Goal: Information Seeking & Learning: Learn about a topic

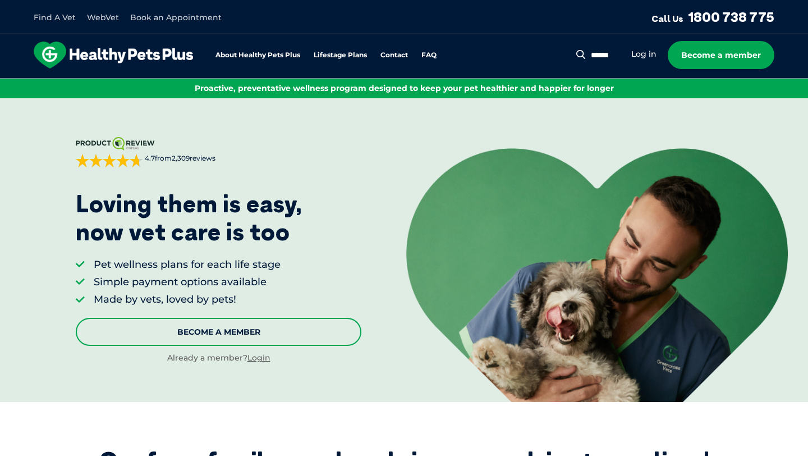
click at [256, 334] on link "Become A Member" at bounding box center [219, 332] width 286 height 28
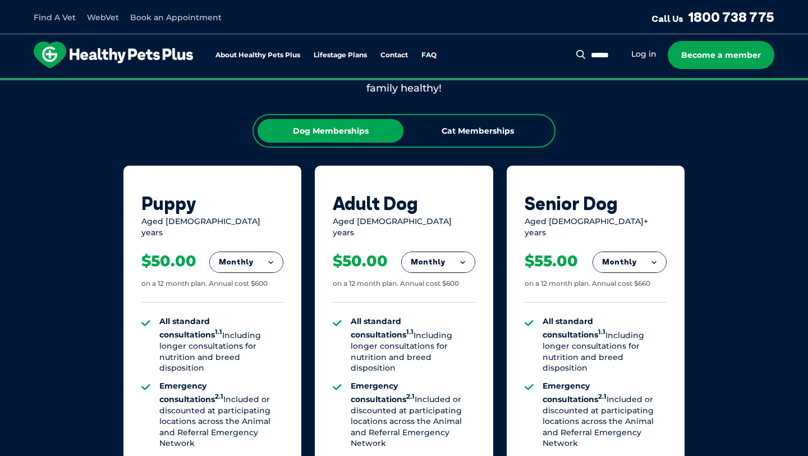
scroll to position [675, 0]
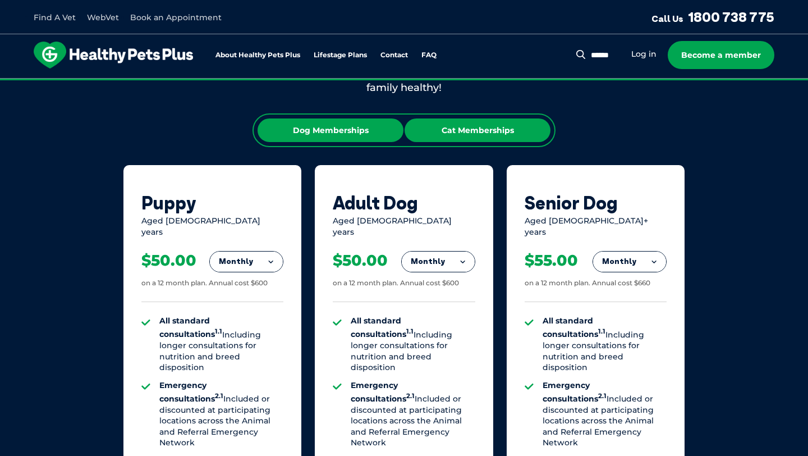
click at [489, 131] on div "Cat Memberships" at bounding box center [478, 130] width 146 height 24
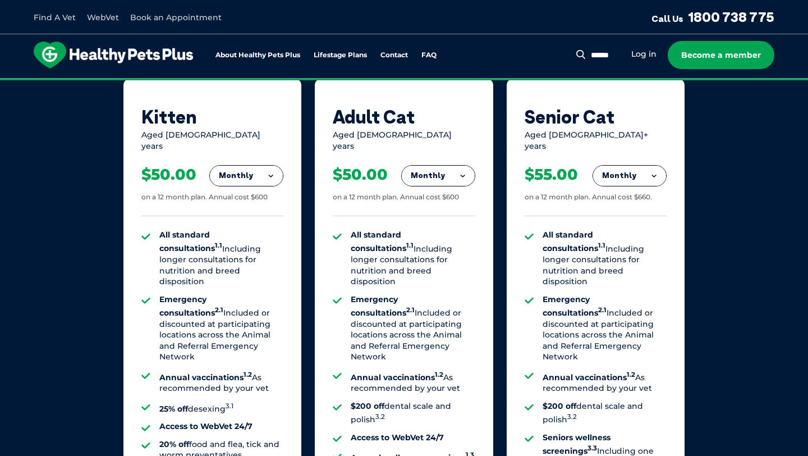
scroll to position [756, 0]
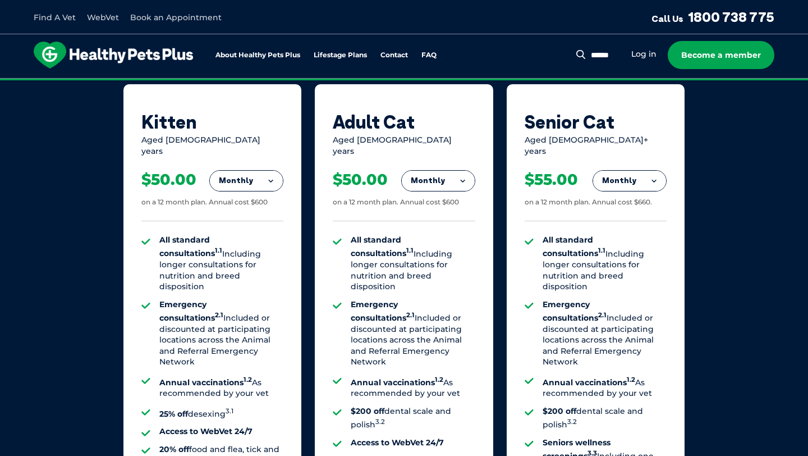
click at [453, 178] on button "Monthly" at bounding box center [438, 181] width 73 height 20
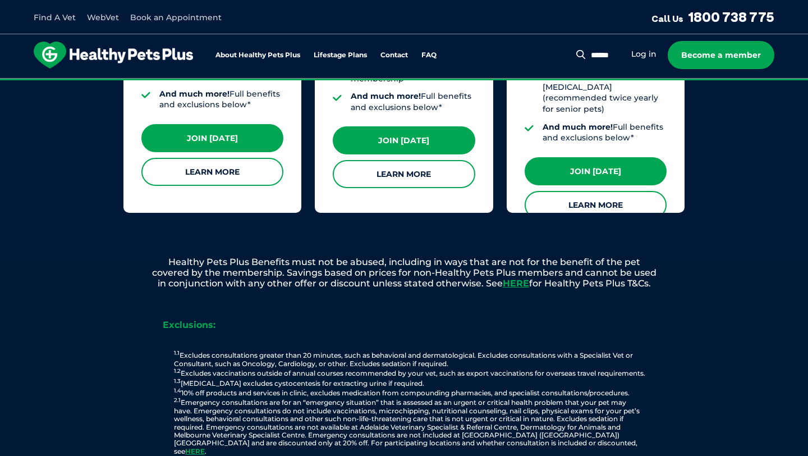
scroll to position [1211, 0]
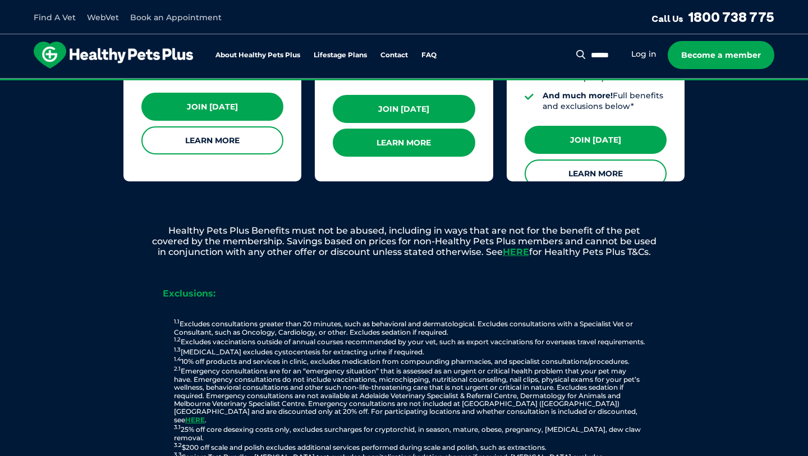
click at [417, 132] on link "Learn More" at bounding box center [404, 142] width 142 height 28
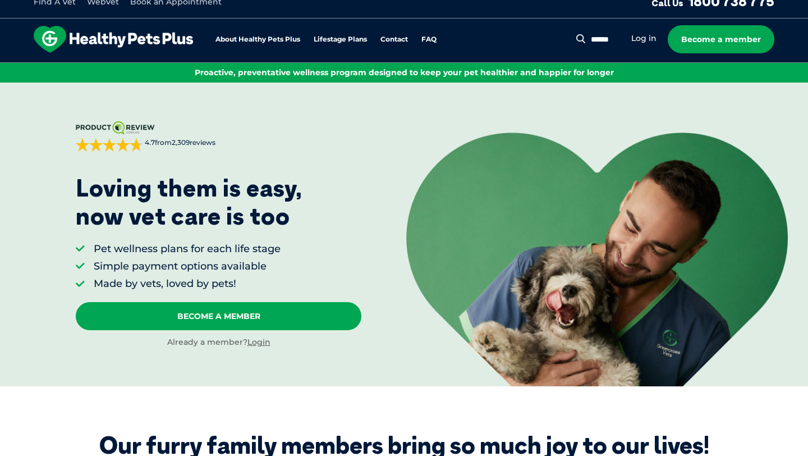
scroll to position [0, 0]
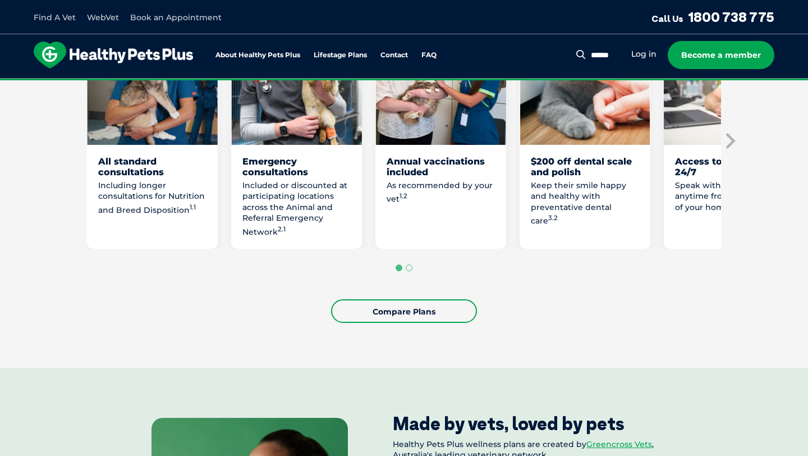
scroll to position [795, 0]
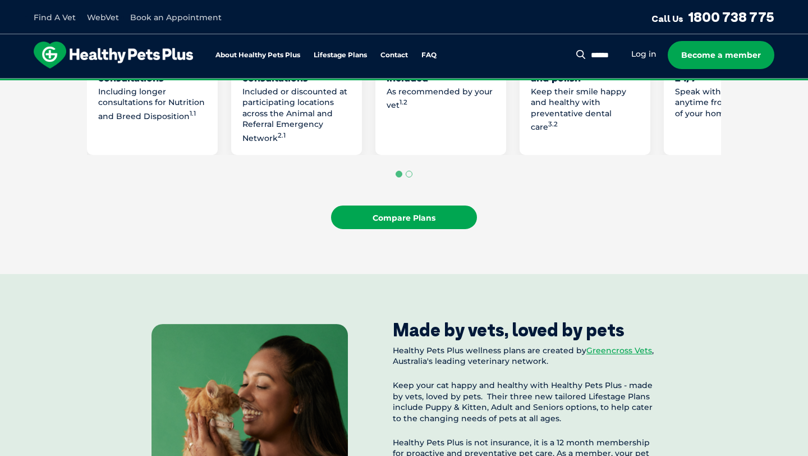
click at [435, 229] on link "Compare Plans" at bounding box center [404, 217] width 146 height 24
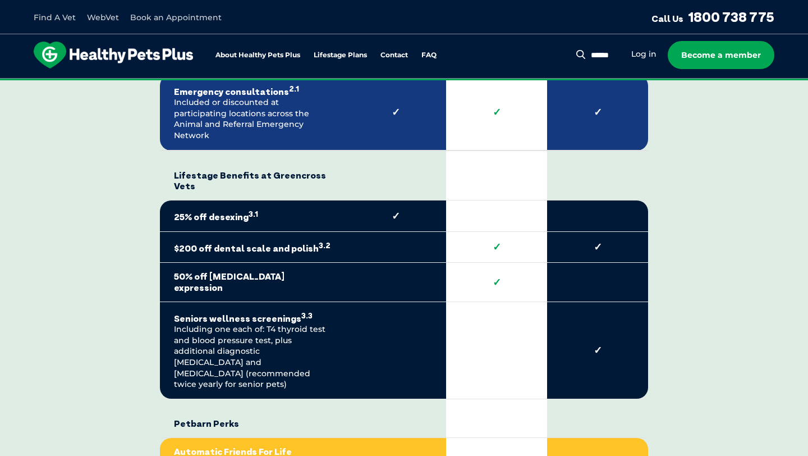
scroll to position [2167, 0]
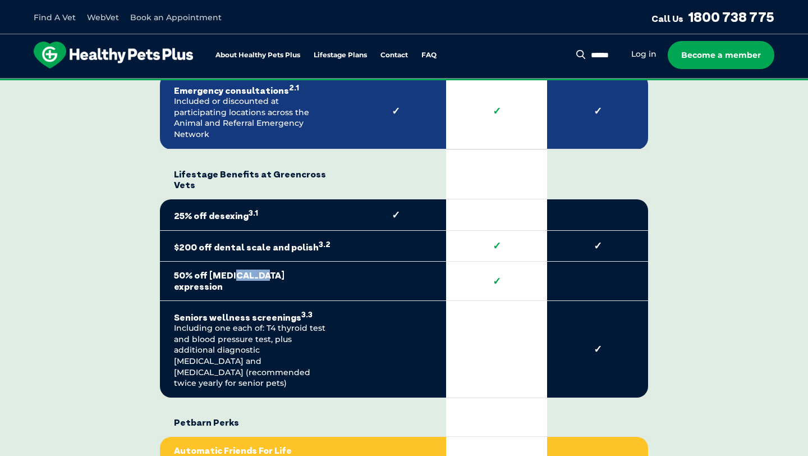
drag, startPoint x: 229, startPoint y: 273, endPoint x: 255, endPoint y: 273, distance: 25.2
click at [255, 273] on strong "50% off [MEDICAL_DATA] expression" at bounding box center [252, 280] width 157 height 21
click at [97, 261] on div "Compare all cat membership plans Healthy Pets Plus Benefits* Core Benefits at G…" at bounding box center [404, 238] width 634 height 1508
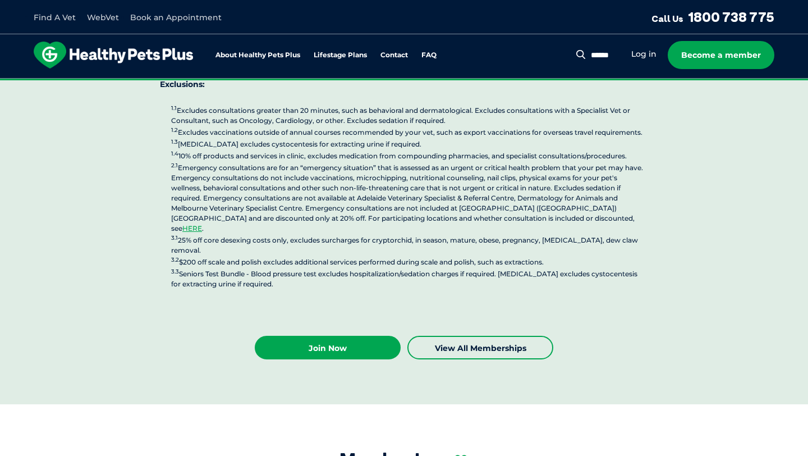
scroll to position [2940, 0]
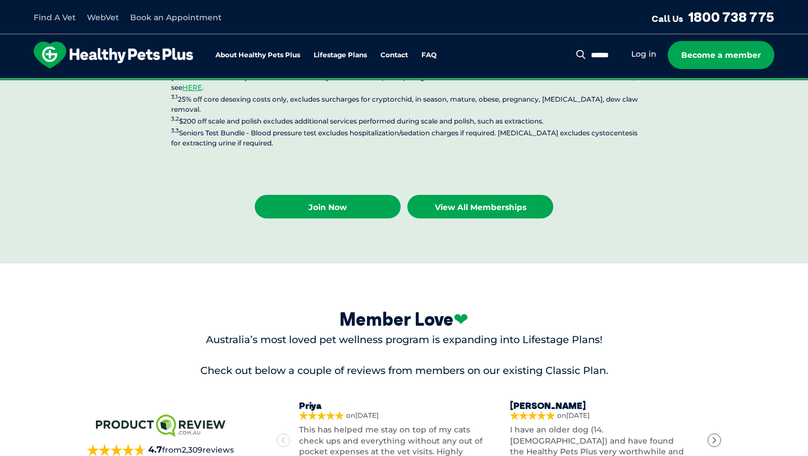
click at [484, 195] on link "View all Memberships" at bounding box center [480, 207] width 146 height 24
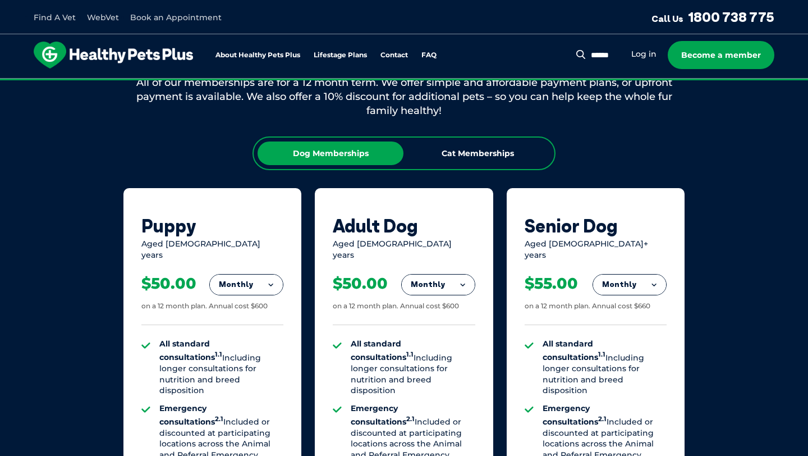
click at [452, 139] on div "Dog Memberships Cat Memberships" at bounding box center [403, 153] width 303 height 34
click at [456, 149] on div "Cat Memberships" at bounding box center [478, 153] width 146 height 24
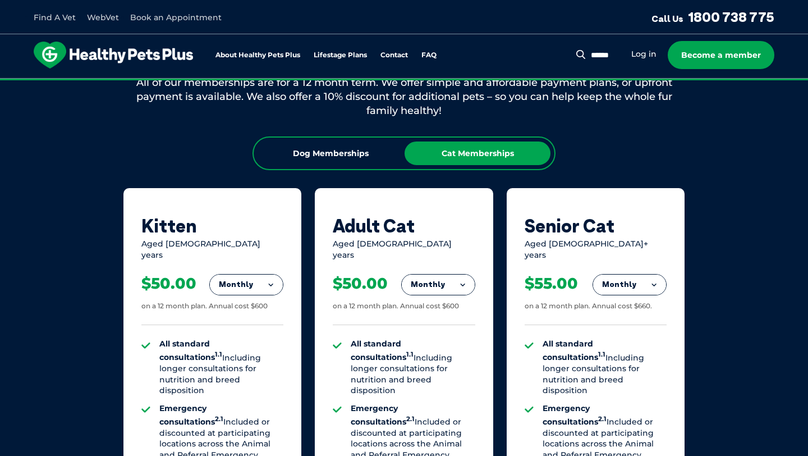
click at [426, 277] on button "Monthly" at bounding box center [438, 284] width 73 height 20
click at [430, 300] on li "Fortnightly" at bounding box center [438, 308] width 73 height 27
click at [434, 277] on button "Fortnightly" at bounding box center [435, 284] width 79 height 20
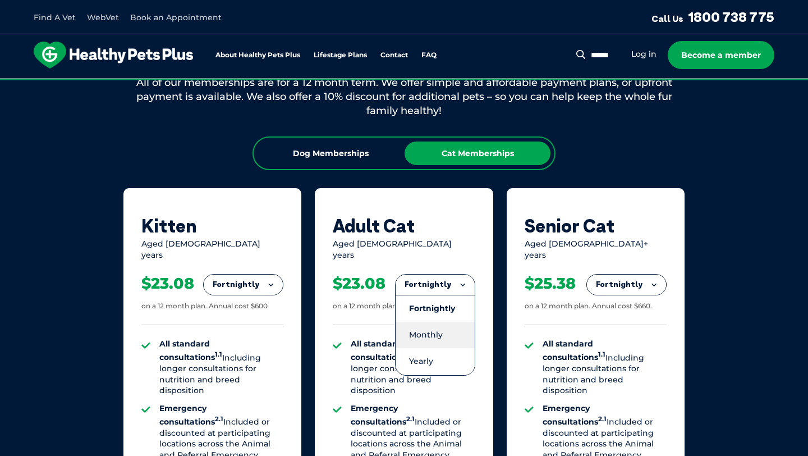
click at [433, 326] on li "Monthly" at bounding box center [435, 334] width 79 height 26
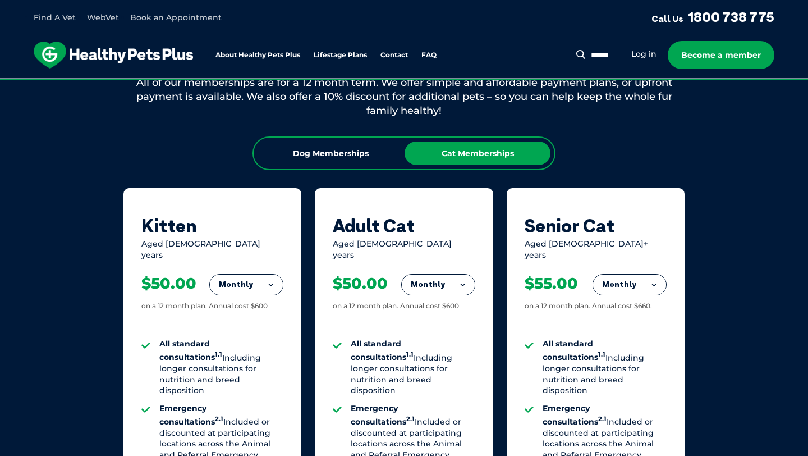
click at [435, 281] on button "Monthly" at bounding box center [438, 284] width 73 height 20
click at [430, 352] on li "Yearly" at bounding box center [438, 361] width 73 height 26
click at [445, 274] on button "Yearly" at bounding box center [438, 284] width 73 height 20
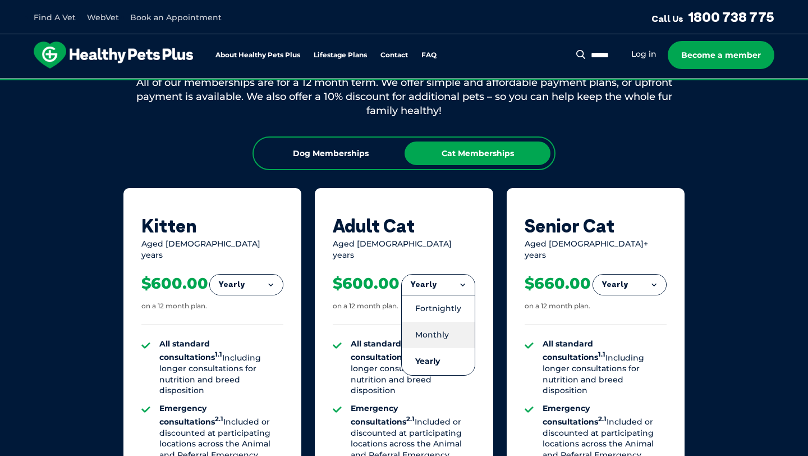
click at [439, 332] on li "Monthly" at bounding box center [438, 334] width 73 height 26
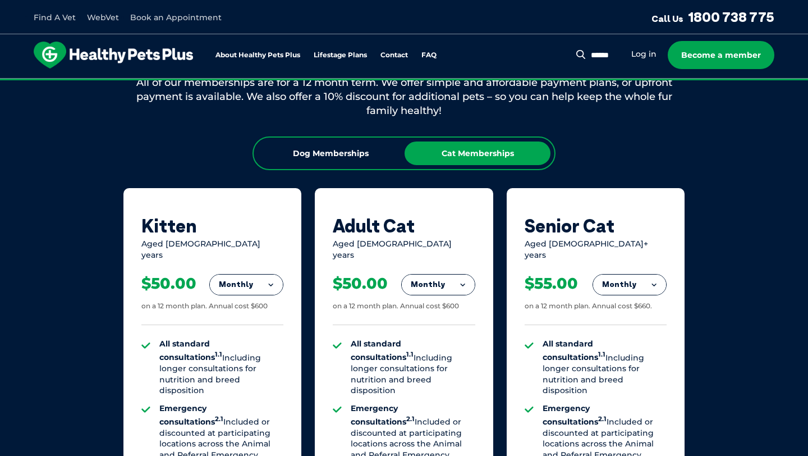
click at [448, 274] on button "Monthly" at bounding box center [438, 284] width 73 height 20
click at [443, 298] on li "Fortnightly" at bounding box center [438, 308] width 73 height 27
click at [445, 275] on button "Fortnightly" at bounding box center [435, 284] width 79 height 20
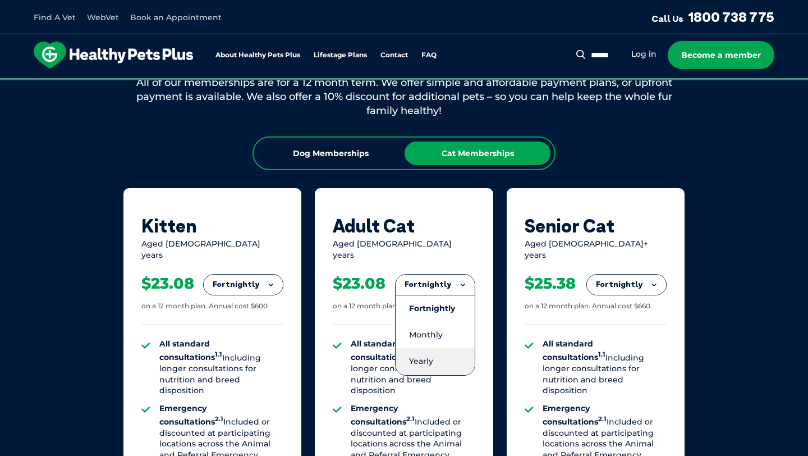
click at [434, 355] on li "Yearly" at bounding box center [435, 361] width 79 height 26
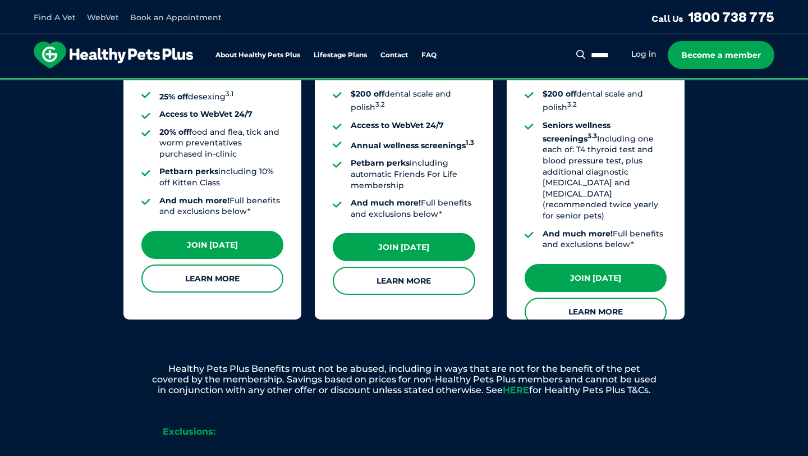
scroll to position [1082, 0]
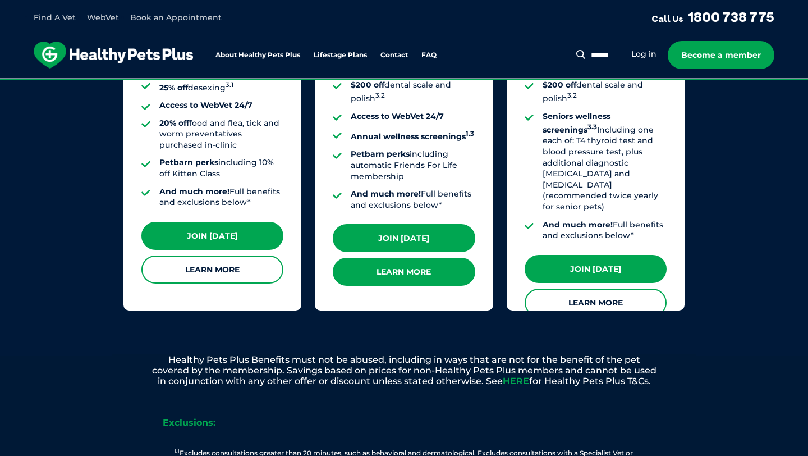
click at [408, 259] on link "Learn More" at bounding box center [404, 272] width 142 height 28
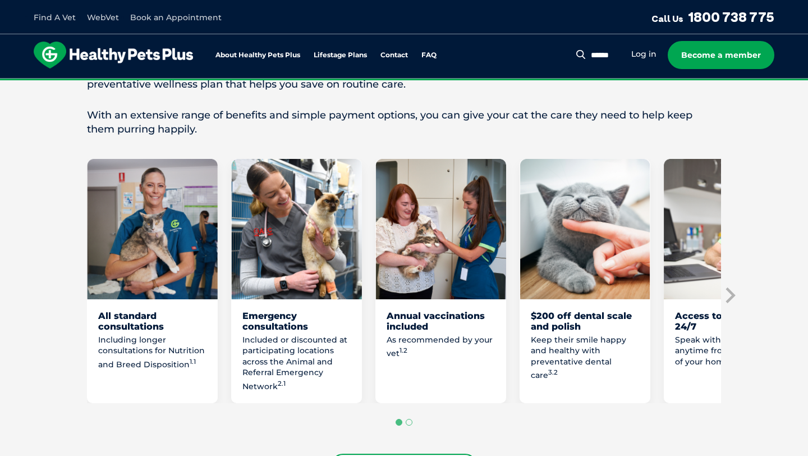
scroll to position [552, 0]
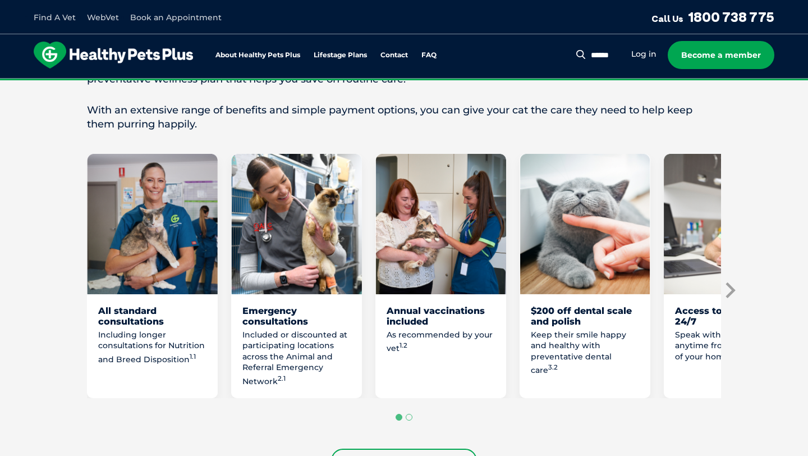
click at [730, 297] on icon "Next slide" at bounding box center [730, 290] width 10 height 16
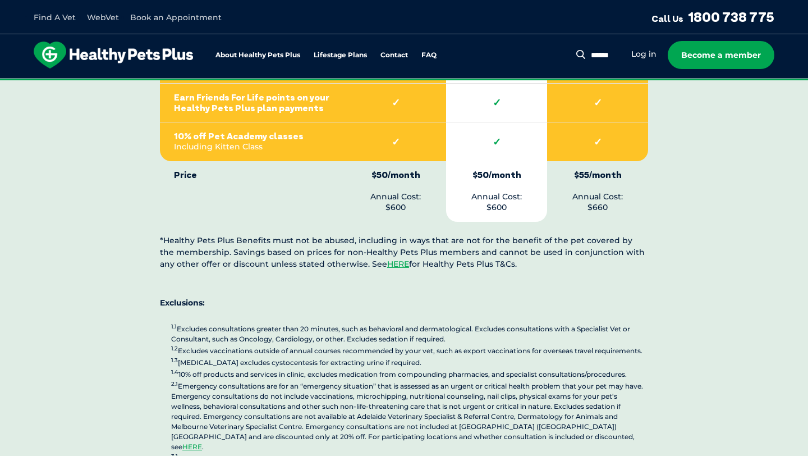
scroll to position [2585, 0]
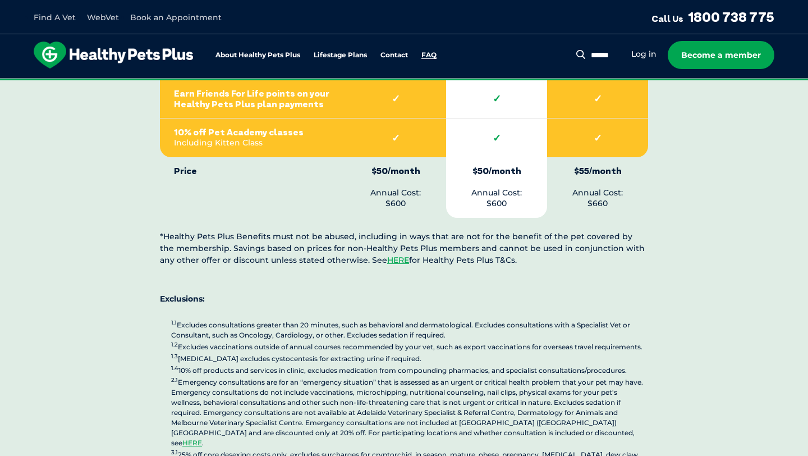
click at [431, 57] on link "FAQ" at bounding box center [428, 55] width 15 height 7
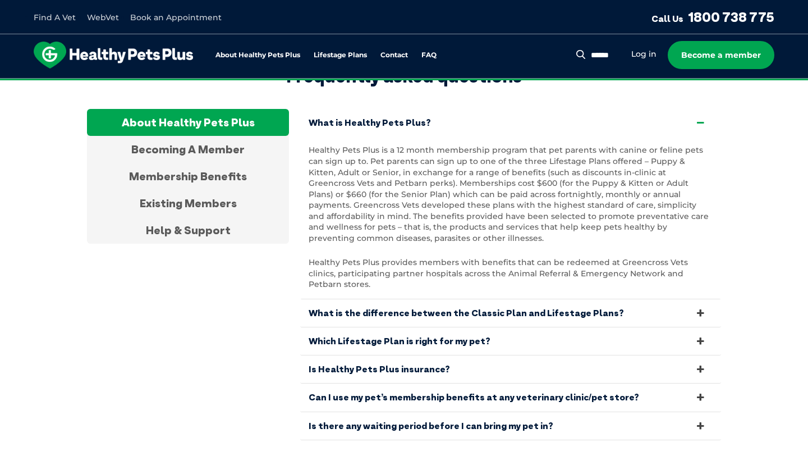
click at [621, 299] on link "What is the difference between the Classic Plan and Lifestage Plans?" at bounding box center [510, 312] width 421 height 27
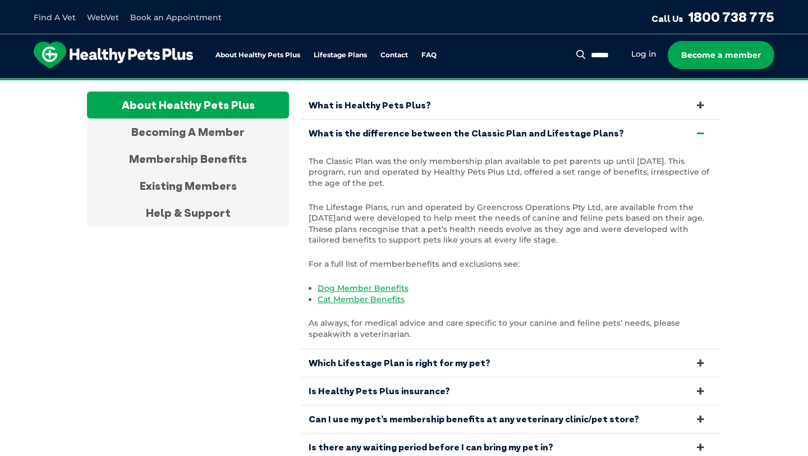
scroll to position [2144, 0]
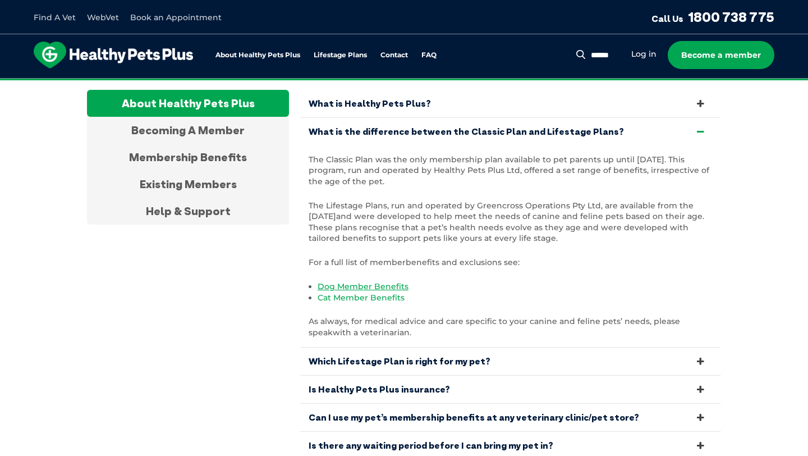
click at [394, 292] on link "Cat Member Benefits" at bounding box center [361, 297] width 87 height 10
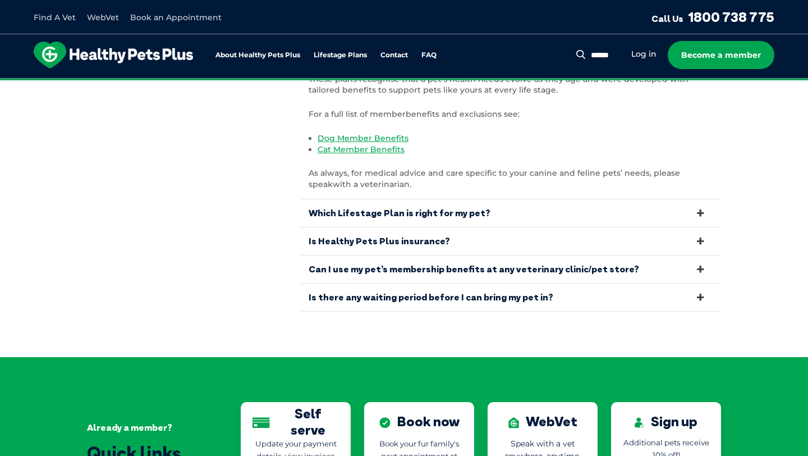
scroll to position [2293, 0]
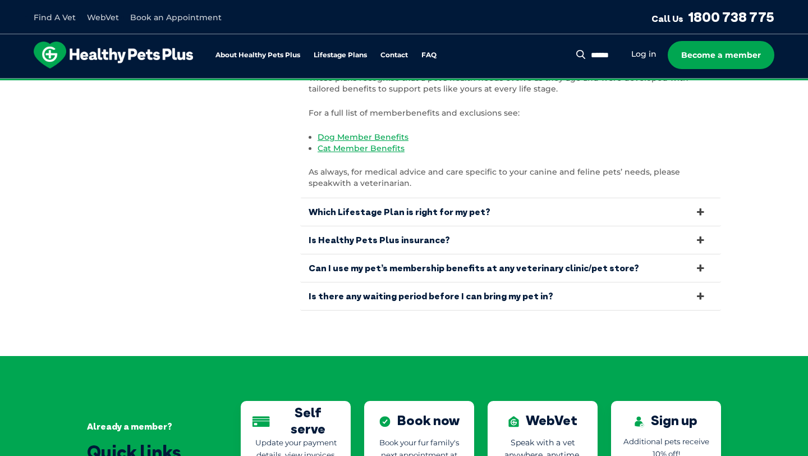
click at [402, 198] on link "Which Lifestage Plan is right for my pet?" at bounding box center [510, 211] width 421 height 27
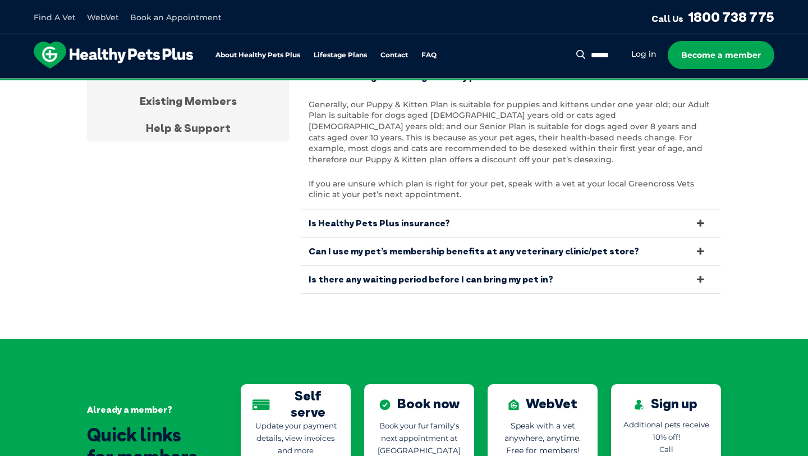
scroll to position [2159, 0]
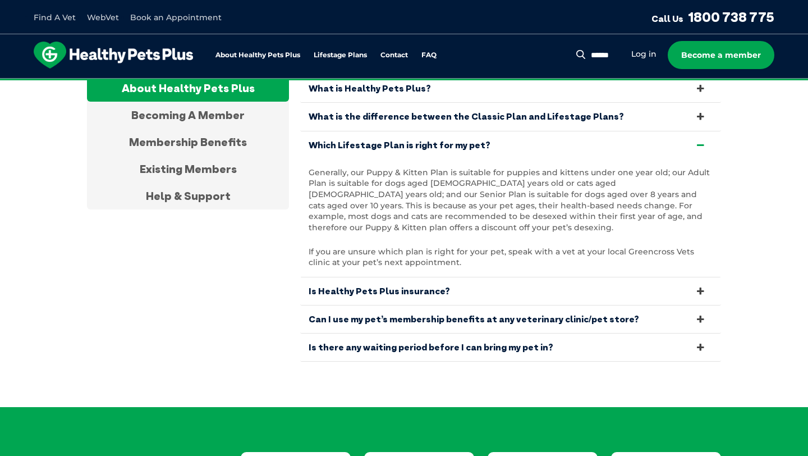
click at [417, 277] on link "Is Healthy Pets Plus insurance?" at bounding box center [510, 290] width 421 height 27
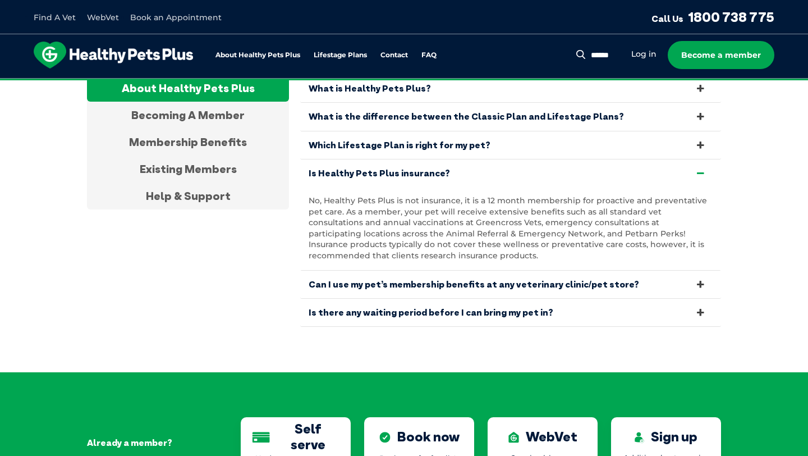
scroll to position [2167, 0]
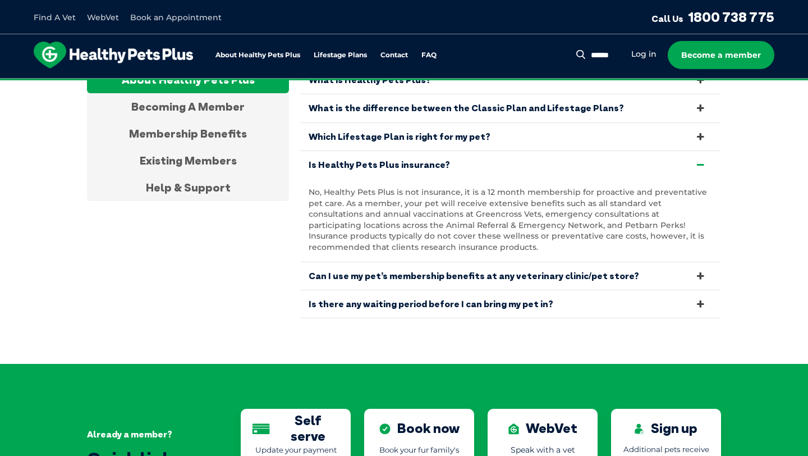
click at [503, 262] on link "Can I use my pet’s membership benefits at any veterinary clinic/pet store?" at bounding box center [510, 275] width 421 height 27
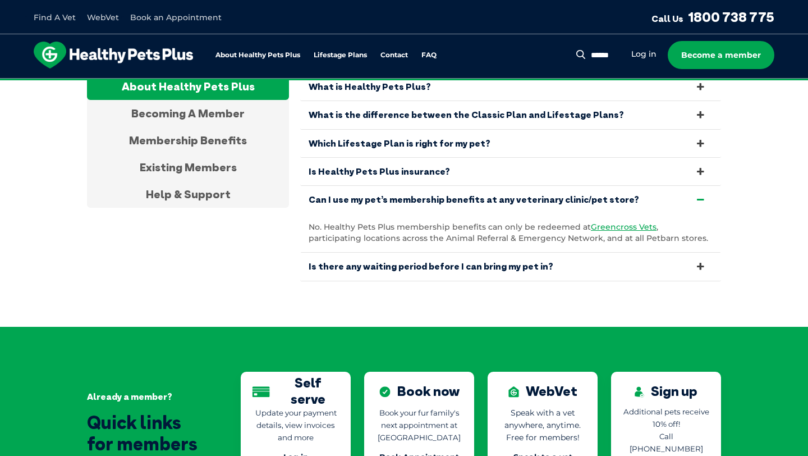
scroll to position [2158, 0]
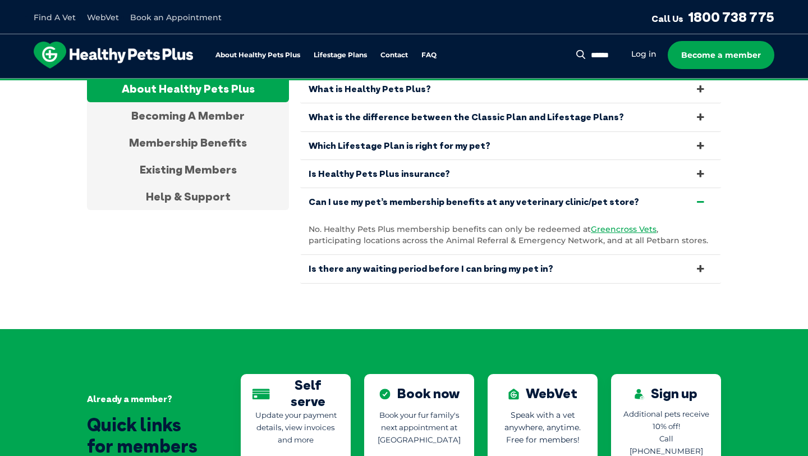
click at [503, 255] on link "Is there any waiting period before I can bring my pet in?" at bounding box center [510, 268] width 421 height 27
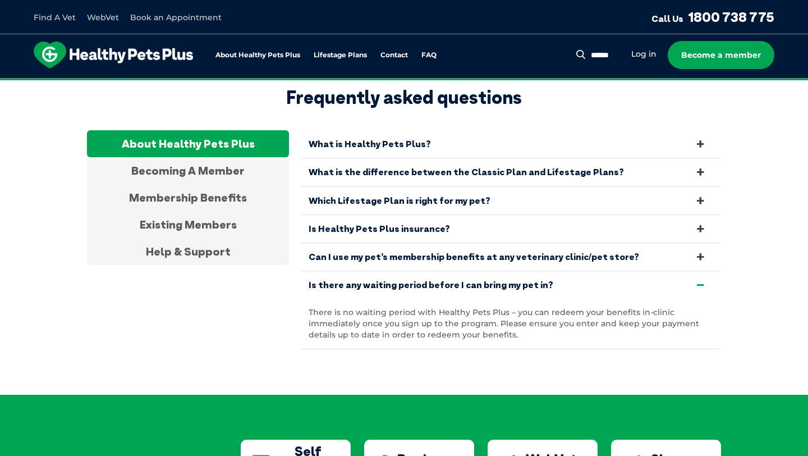
scroll to position [2028, 0]
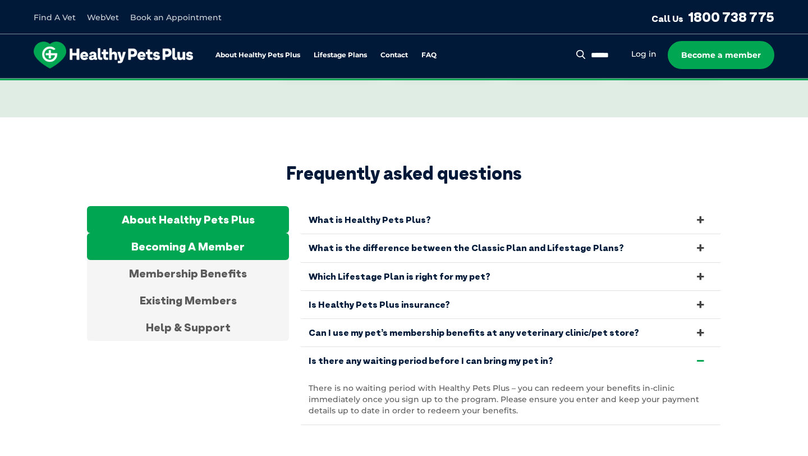
click at [237, 233] on div "Becoming A Member" at bounding box center [188, 246] width 202 height 27
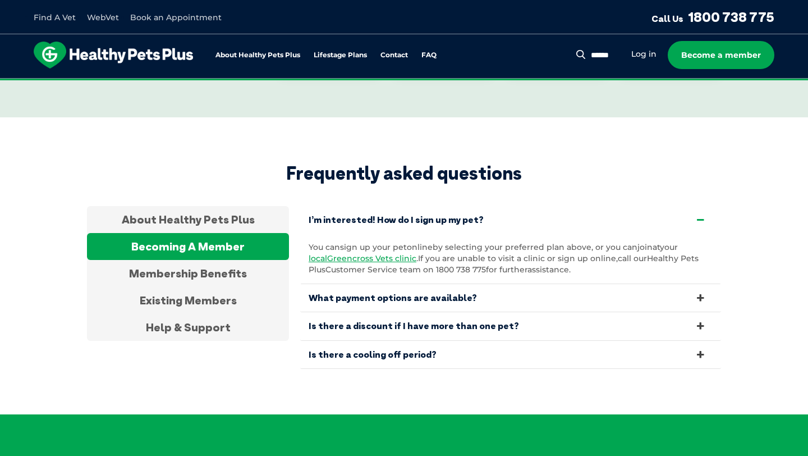
click at [455, 312] on link "Is there a discount if I have more than one pet?" at bounding box center [510, 325] width 421 height 27
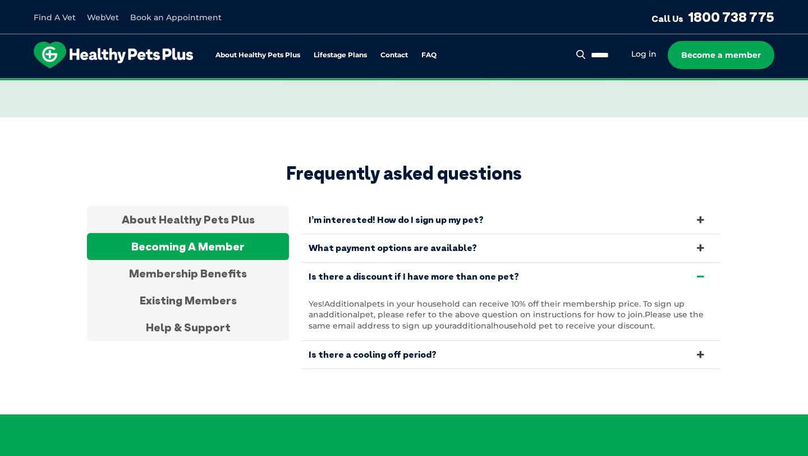
click at [443, 234] on link "What payment options are available?" at bounding box center [510, 247] width 421 height 27
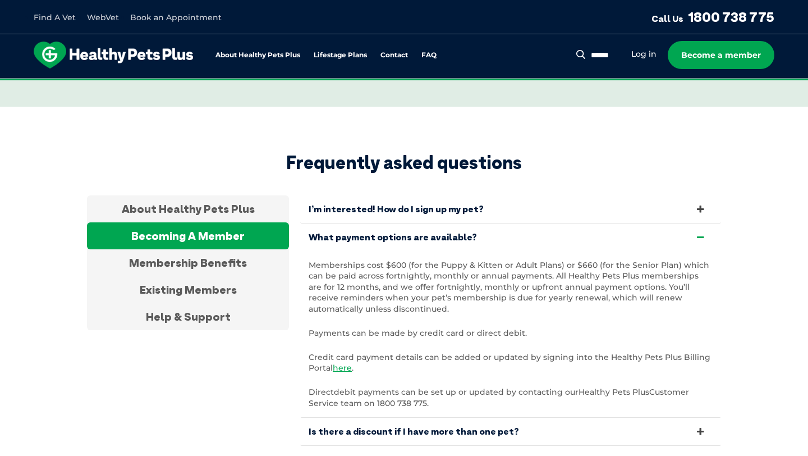
scroll to position [2039, 0]
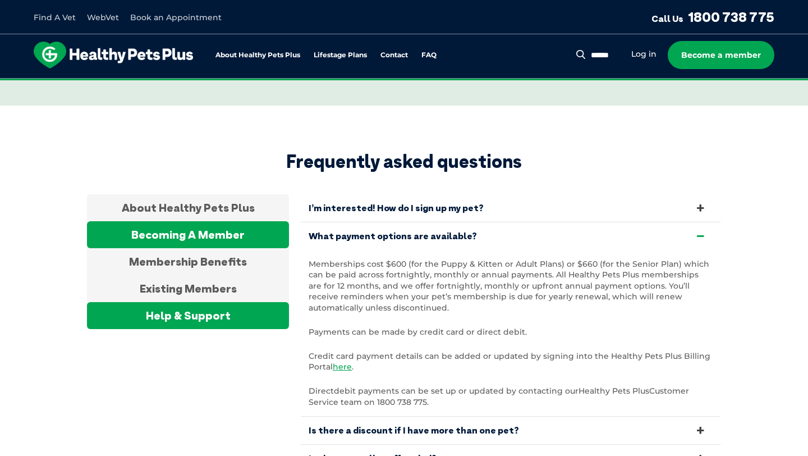
click at [212, 302] on div "Help & Support" at bounding box center [188, 315] width 202 height 27
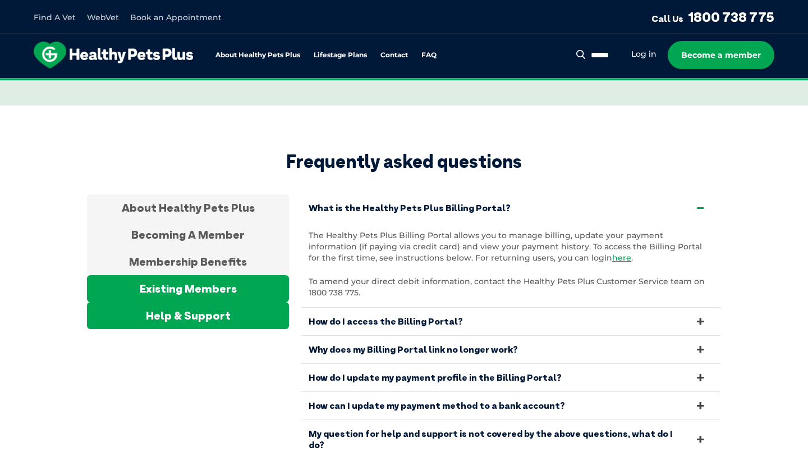
click at [215, 275] on div "Existing Members" at bounding box center [188, 288] width 202 height 27
